Goal: Use online tool/utility: Utilize a website feature to perform a specific function

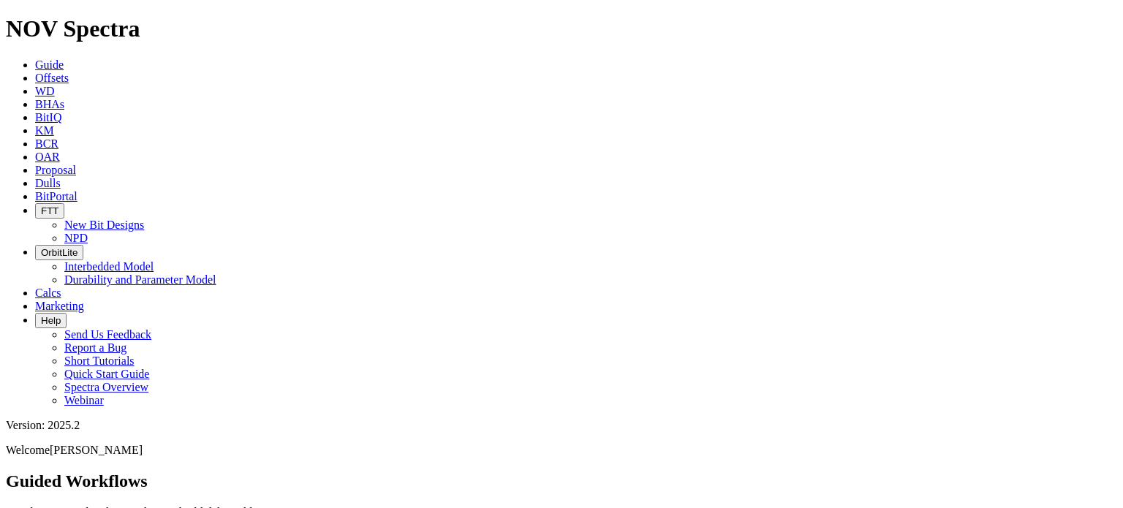
click at [35, 72] on icon at bounding box center [35, 78] width 0 height 12
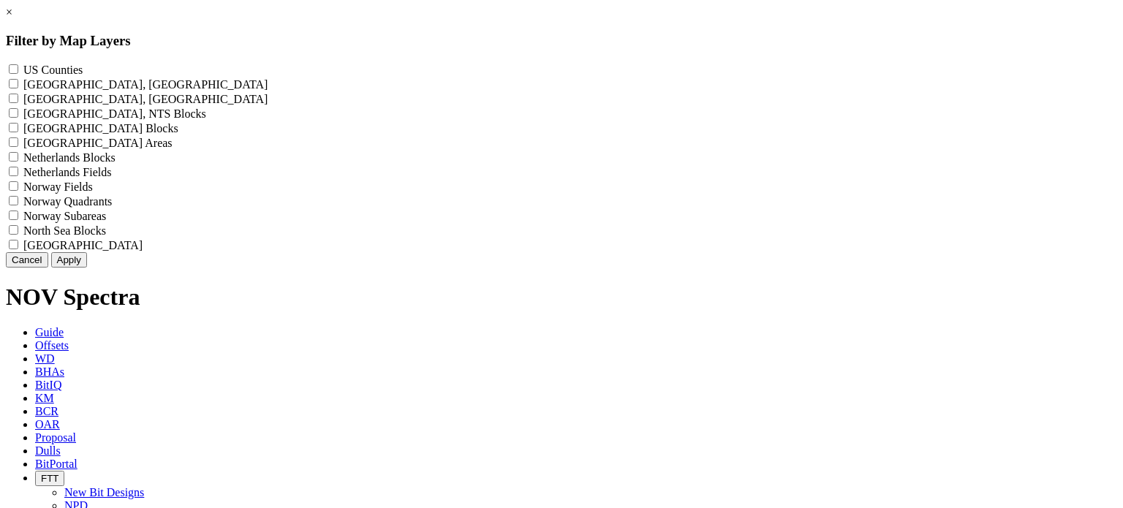
click at [83, 69] on label "US Counties - ()" at bounding box center [52, 70] width 59 height 12
click at [18, 69] on Counties "US Counties - ()" at bounding box center [14, 69] width 10 height 10
checkbox Counties "true"
click at [87, 268] on button "Apply" at bounding box center [69, 259] width 36 height 15
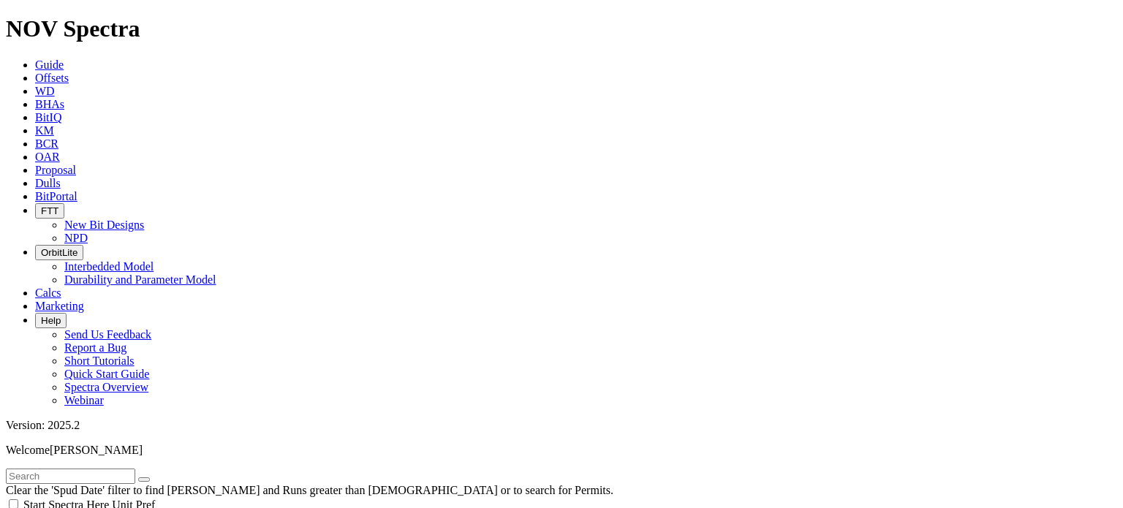
scroll to position [720, 0]
click at [91, 469] on input "text" at bounding box center [70, 476] width 129 height 15
type input "[DEMOGRAPHIC_DATA]"
click at [144, 480] on icon "button" at bounding box center [144, 480] width 0 height 0
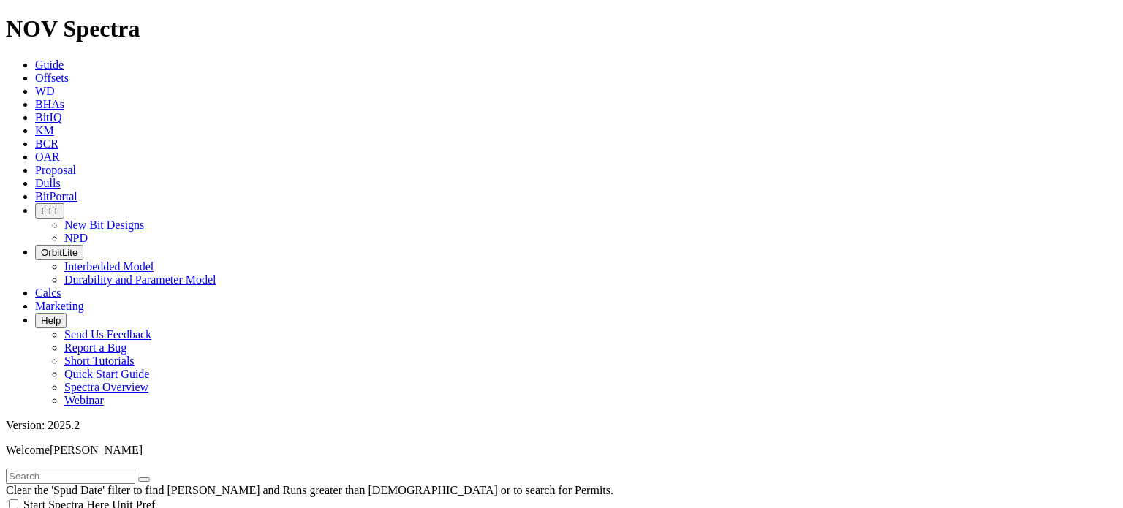
scroll to position [614, 0]
select select "8.75"
checkbox input "false"
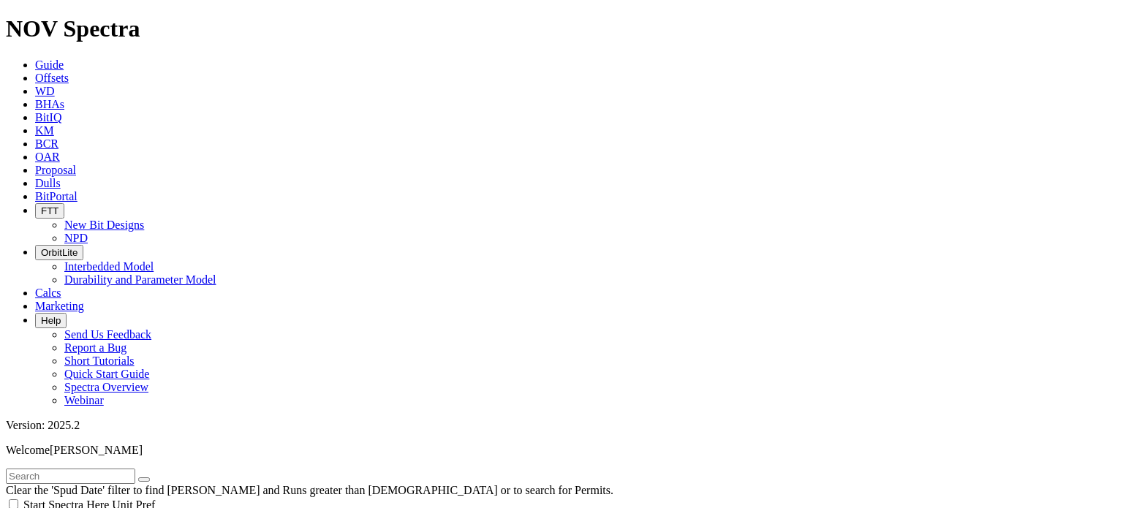
select select "? number:8.75 ?"
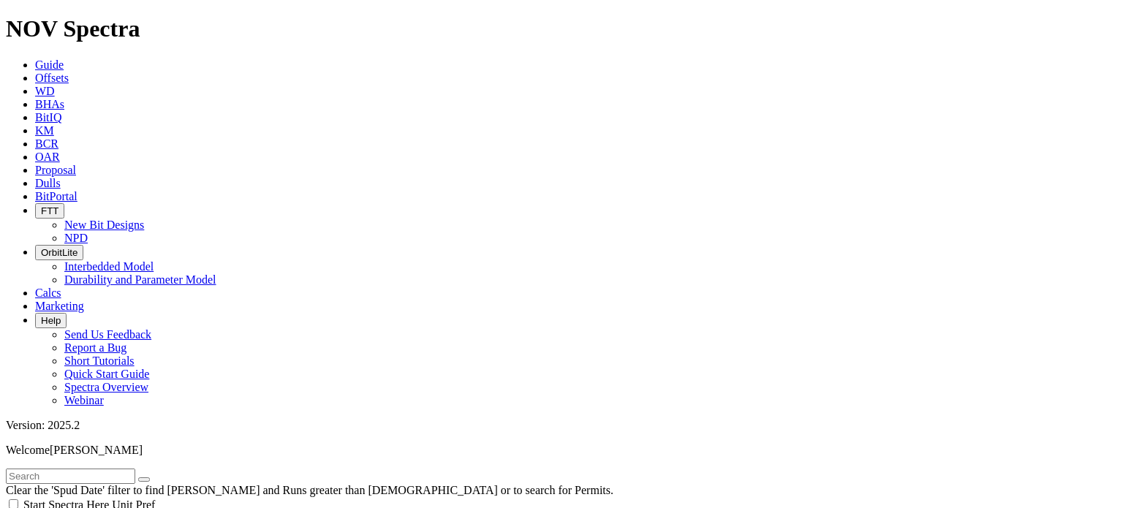
type input "3000"
type input "5000"
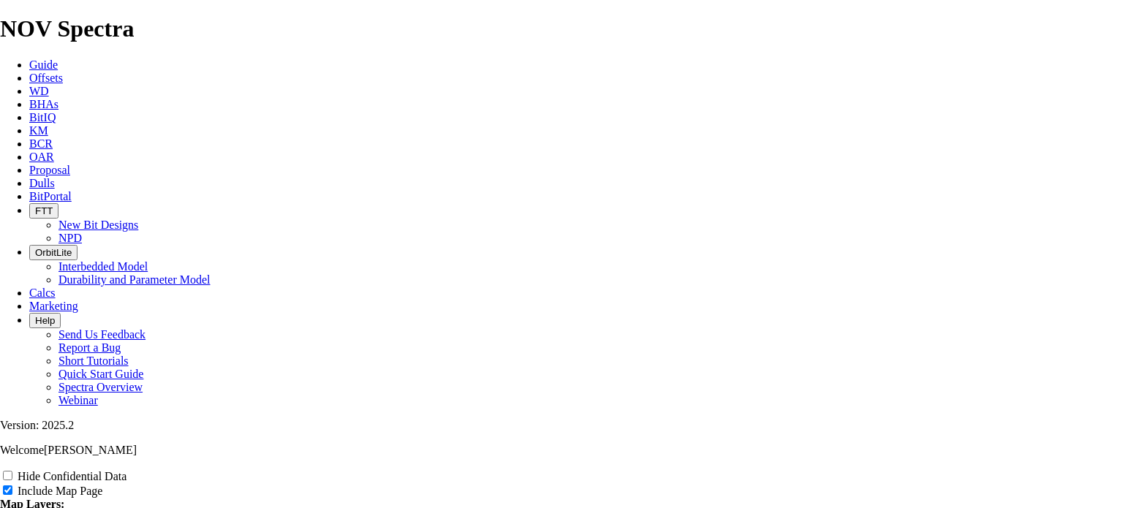
scroll to position [1196, 0]
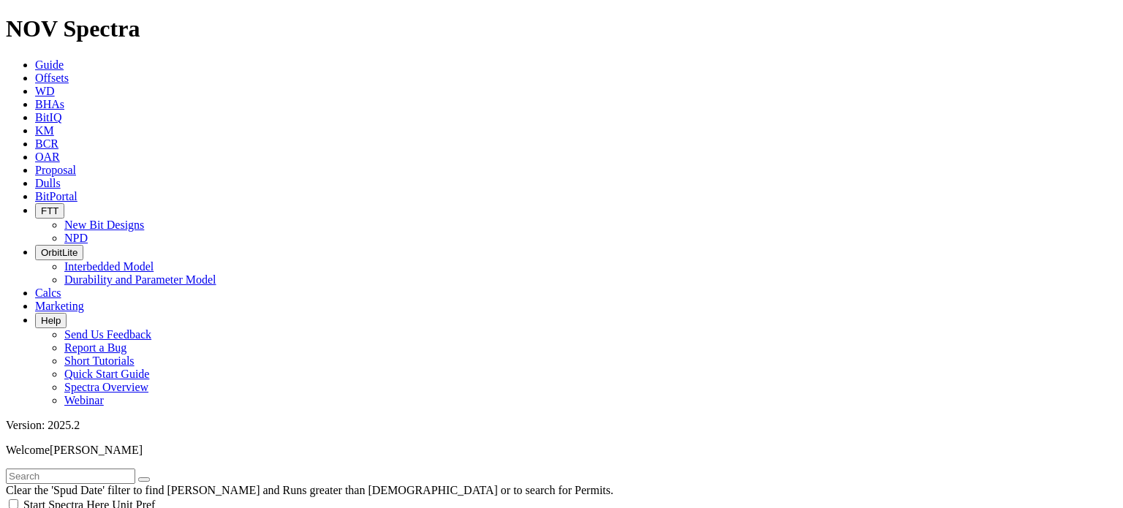
scroll to position [961, 0]
type input "8000"
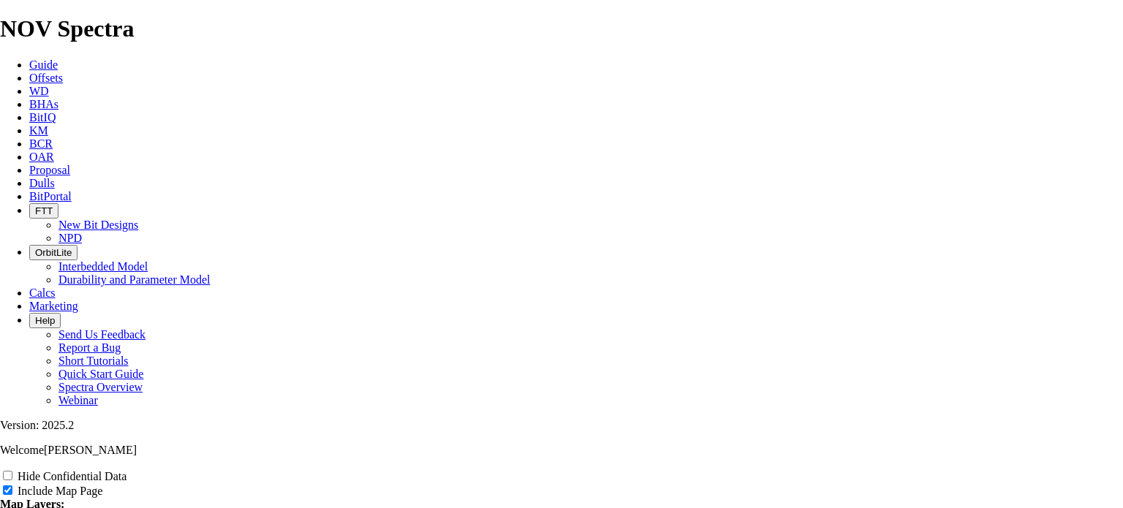
scroll to position [1953, 0]
